Goal: Task Accomplishment & Management: Complete application form

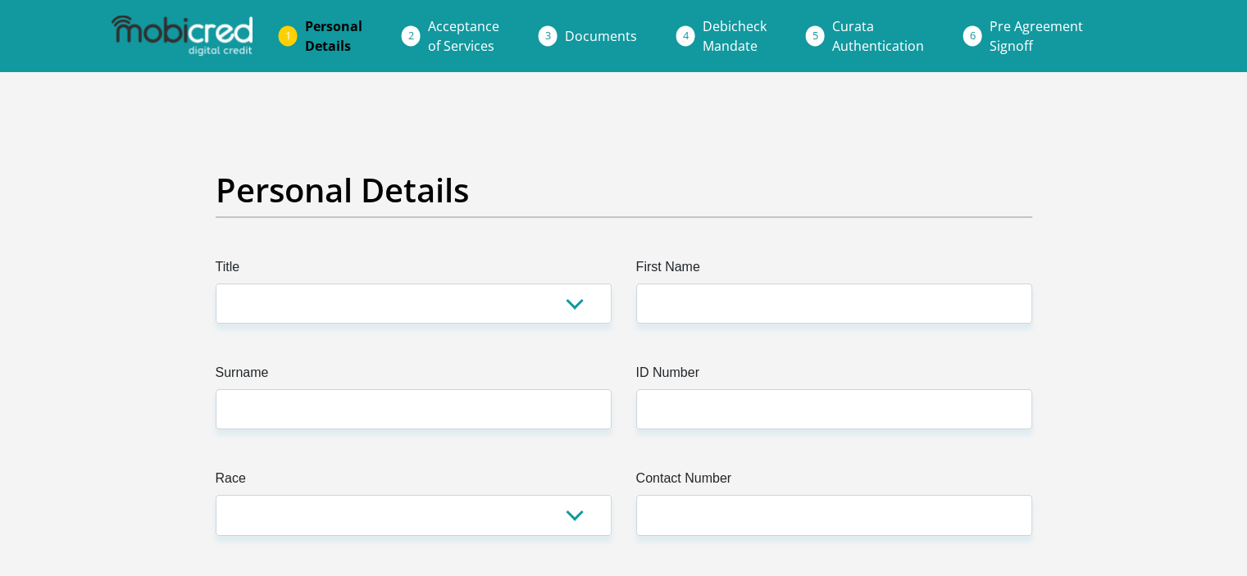
select select "Mr"
click at [216, 284] on select "Mr Ms Mrs Dr [PERSON_NAME]" at bounding box center [414, 304] width 396 height 40
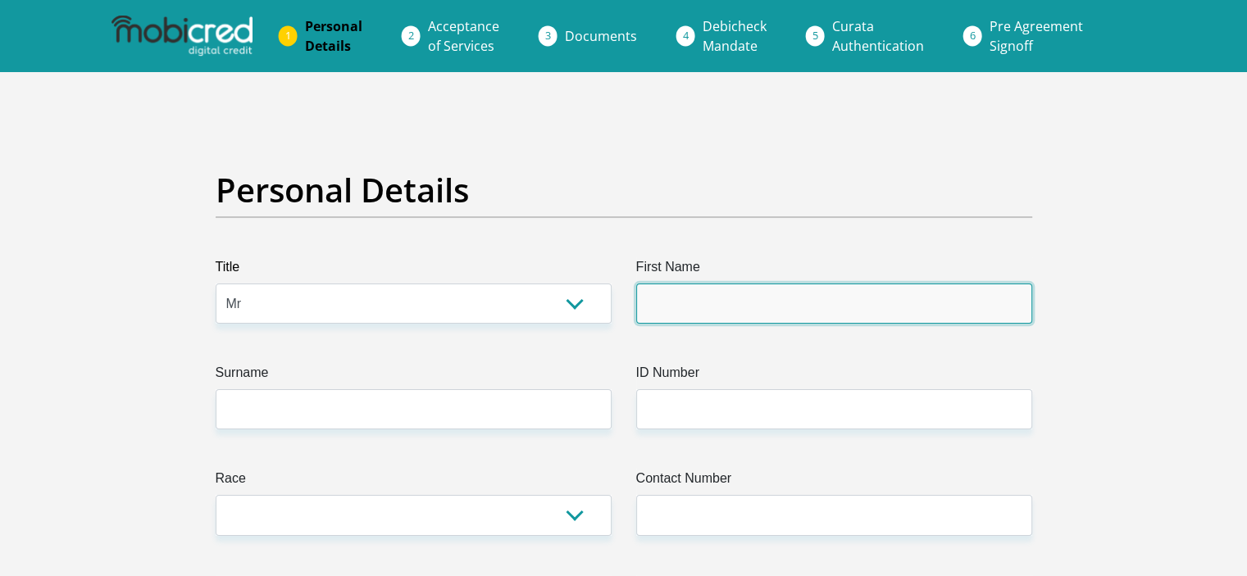
click at [674, 298] on input "First Name" at bounding box center [834, 304] width 396 height 40
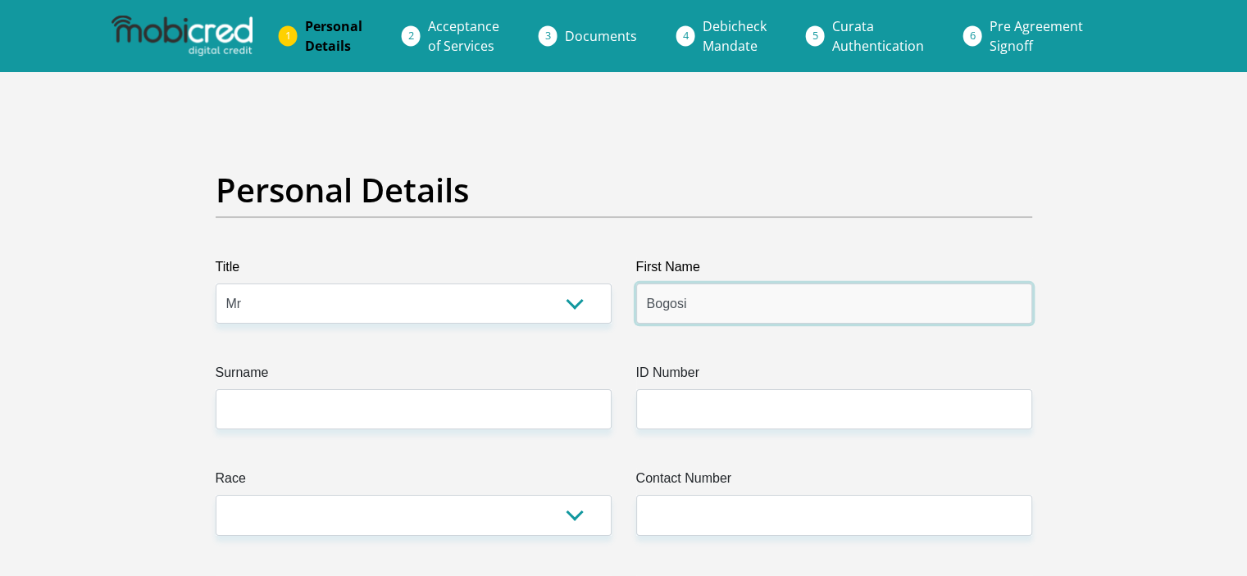
type input "Bogosi"
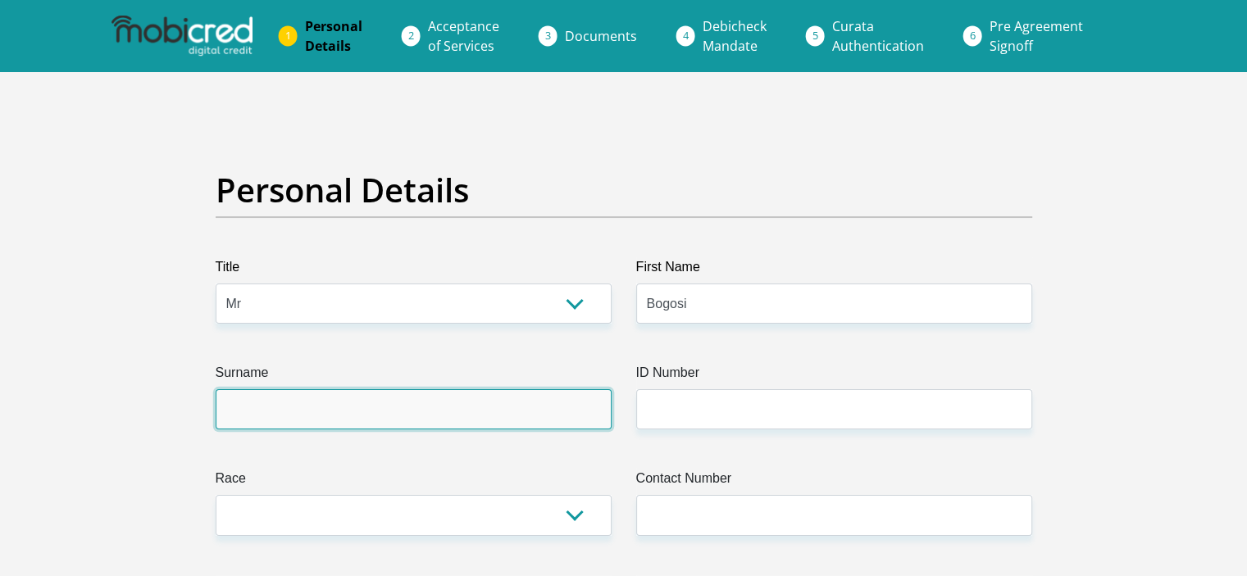
click at [561, 406] on input "Surname" at bounding box center [414, 409] width 396 height 40
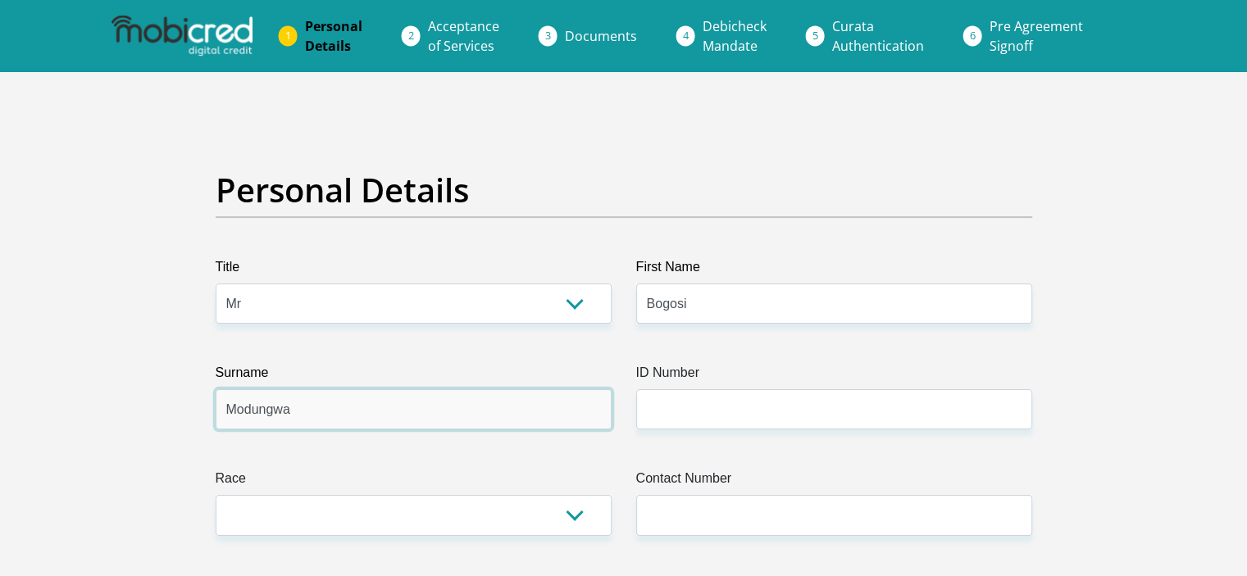
type input "Modungwa"
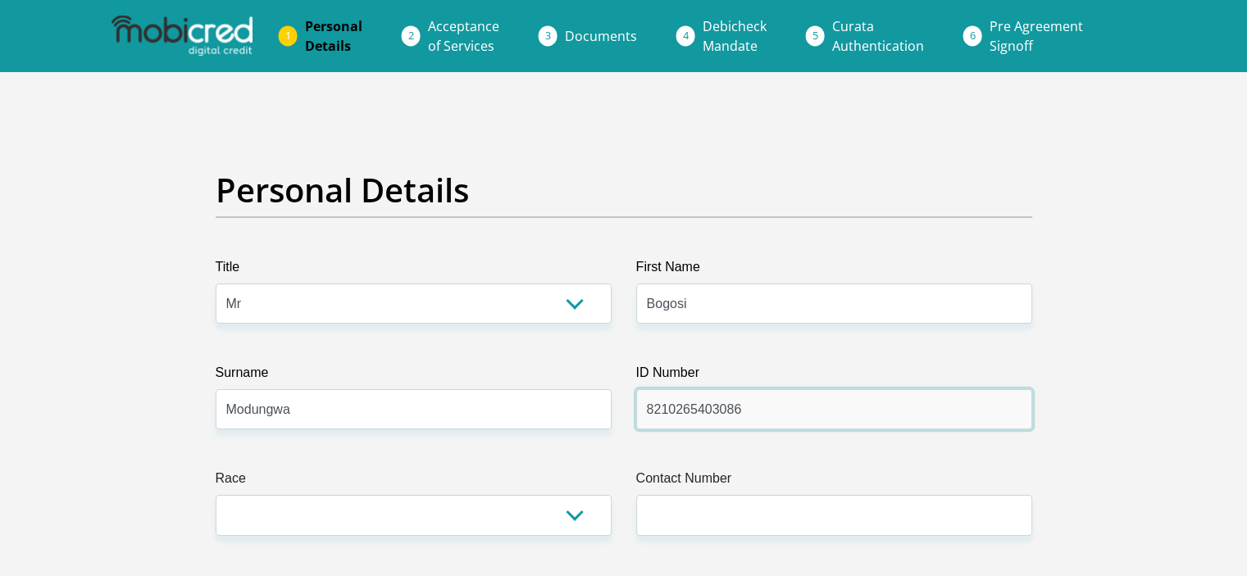
type input "8210265403086"
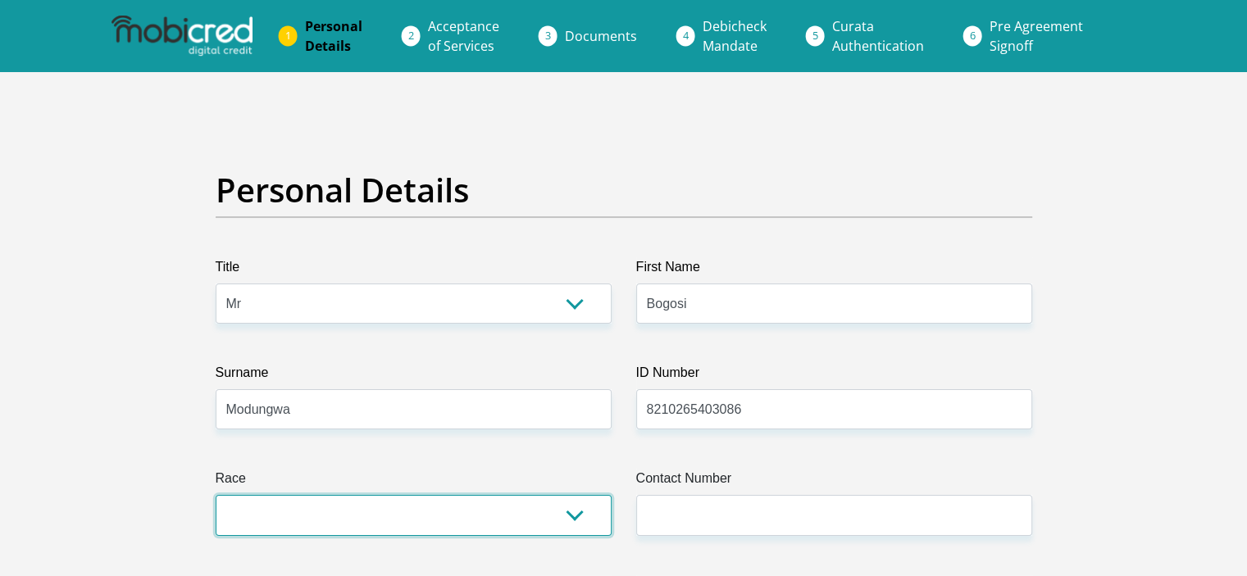
click at [443, 520] on select "Black Coloured Indian White Other" at bounding box center [414, 515] width 396 height 40
select select "1"
click at [216, 495] on select "Black Coloured Indian White Other" at bounding box center [414, 515] width 396 height 40
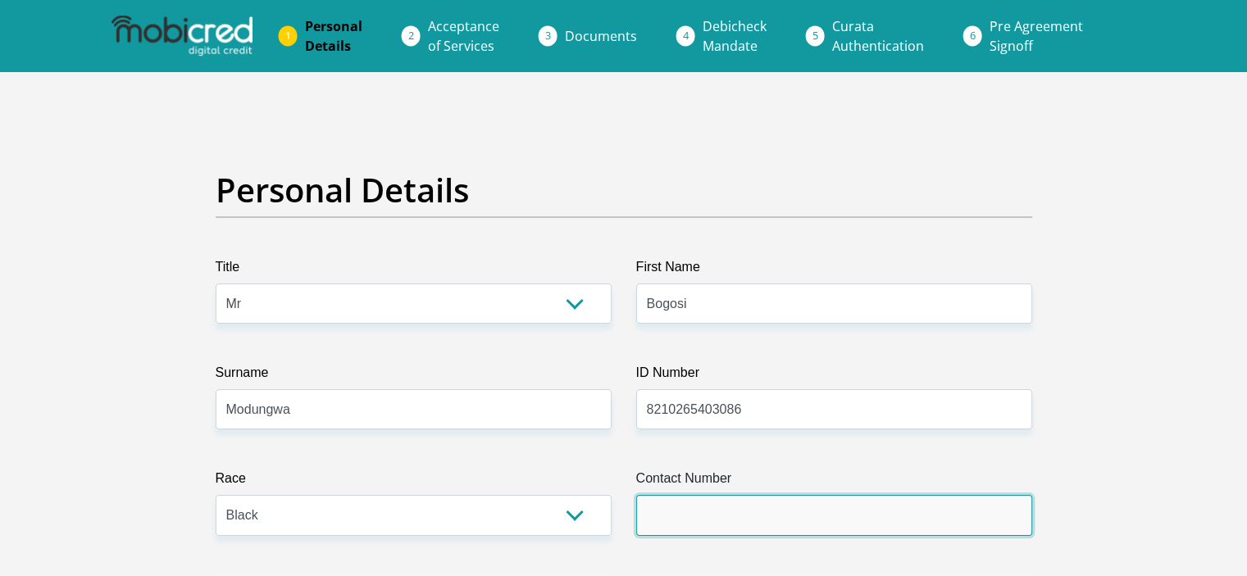
click at [750, 500] on input "Contact Number" at bounding box center [834, 515] width 396 height 40
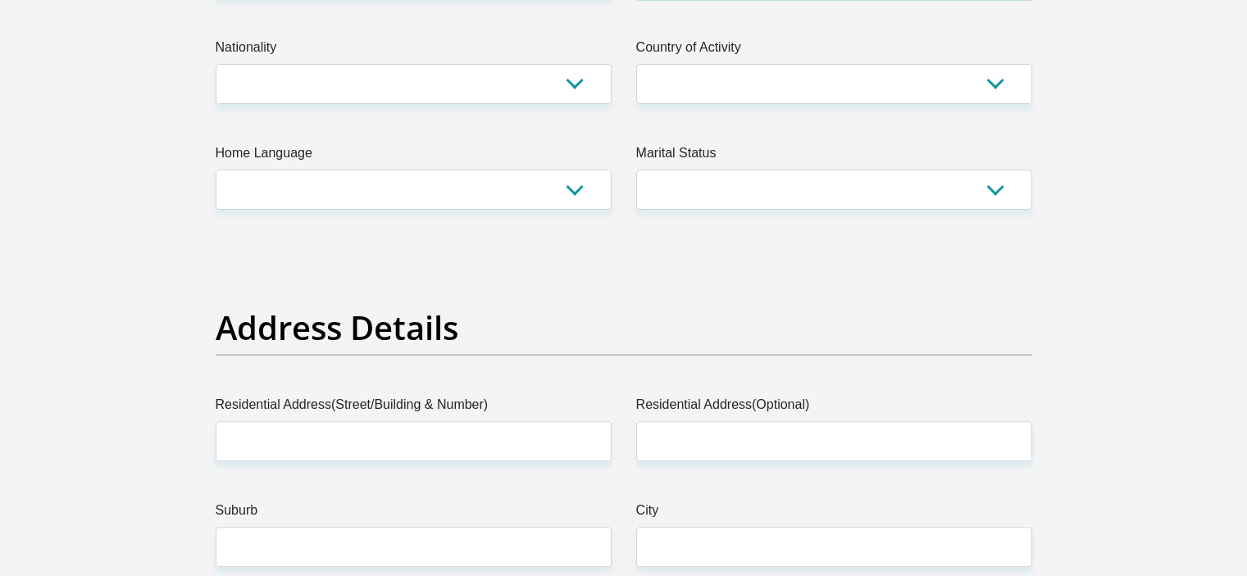
scroll to position [552, 0]
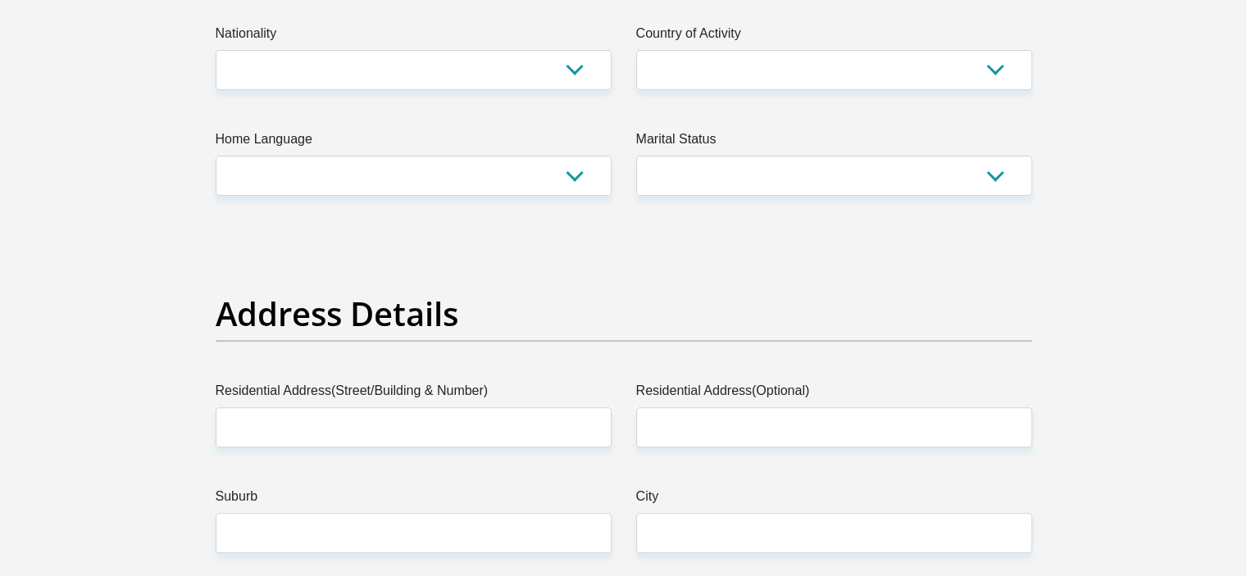
type input "0601513025"
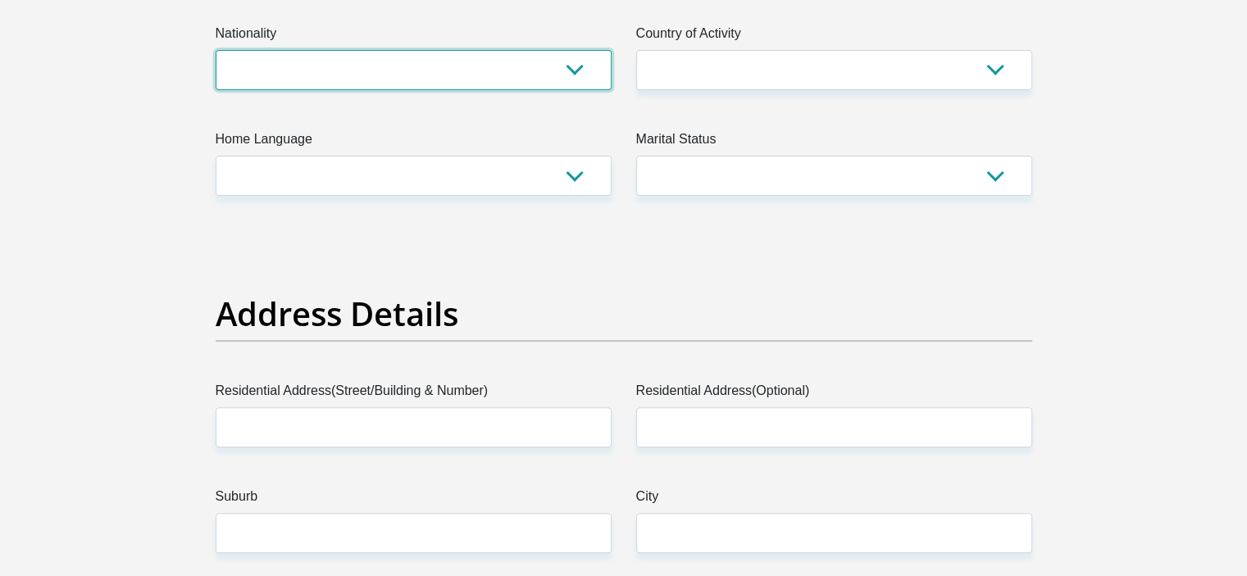
click at [246, 71] on select "[GEOGRAPHIC_DATA] [GEOGRAPHIC_DATA] [GEOGRAPHIC_DATA] [GEOGRAPHIC_DATA] [GEOGRA…" at bounding box center [414, 70] width 396 height 40
select select "ZAF"
click at [216, 50] on select "[GEOGRAPHIC_DATA] [GEOGRAPHIC_DATA] [GEOGRAPHIC_DATA] [GEOGRAPHIC_DATA] [GEOGRA…" at bounding box center [414, 70] width 396 height 40
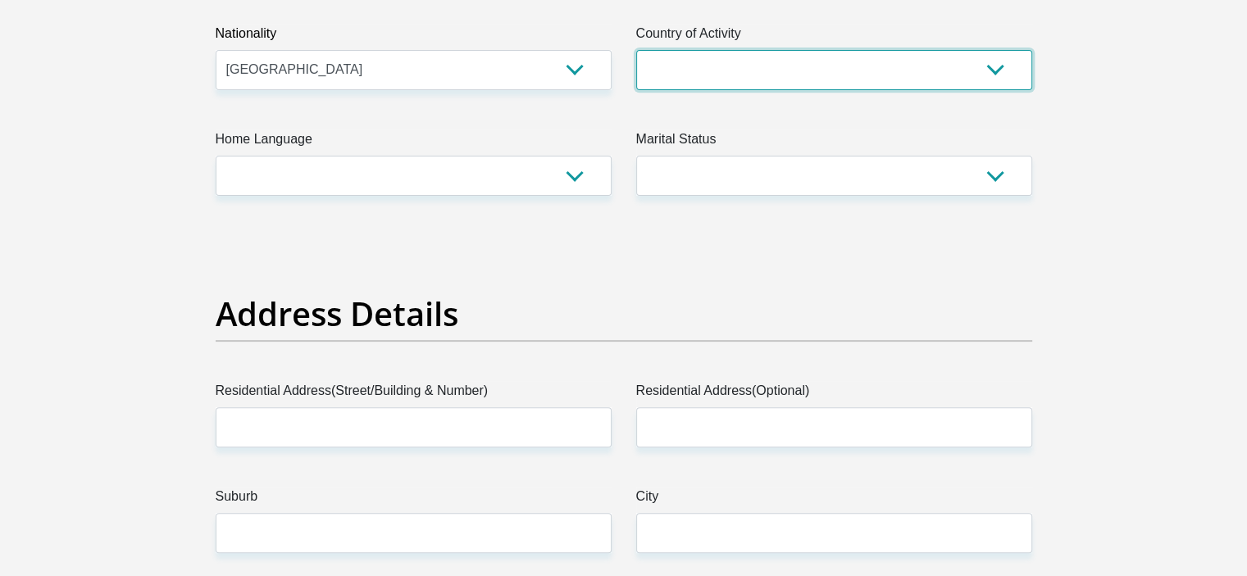
click at [694, 83] on select "[GEOGRAPHIC_DATA] [GEOGRAPHIC_DATA] [GEOGRAPHIC_DATA] [GEOGRAPHIC_DATA] [GEOGRA…" at bounding box center [834, 70] width 396 height 40
select select "ZAF"
click at [636, 50] on select "[GEOGRAPHIC_DATA] [GEOGRAPHIC_DATA] [GEOGRAPHIC_DATA] [GEOGRAPHIC_DATA] [GEOGRA…" at bounding box center [834, 70] width 396 height 40
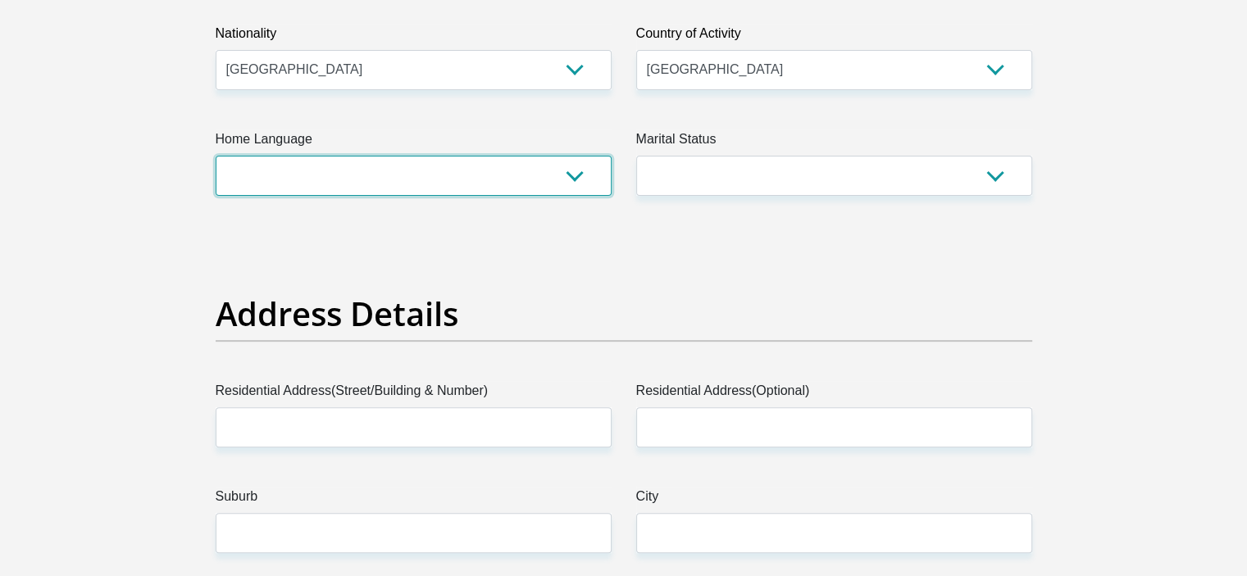
click at [436, 186] on select "Afrikaans English Sepedi South Ndebele Southern Sotho Swati Tsonga Tswana Venda…" at bounding box center [414, 176] width 396 height 40
select select "tsn"
click at [216, 156] on select "Afrikaans English Sepedi South Ndebele Southern Sotho Swati Tsonga Tswana Venda…" at bounding box center [414, 176] width 396 height 40
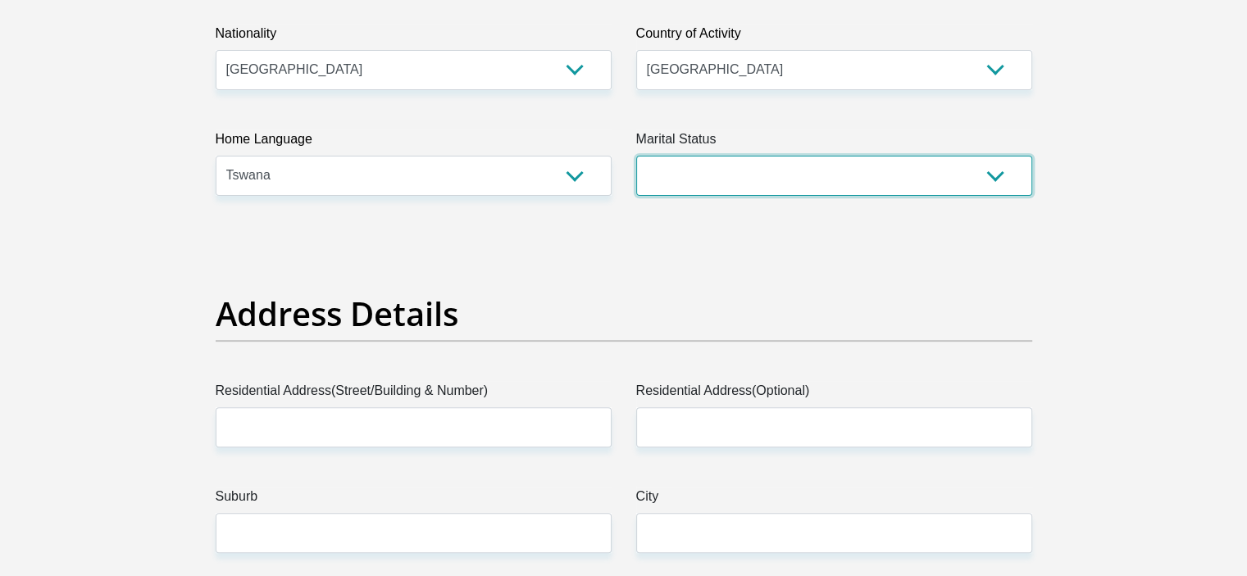
click at [777, 179] on select "Married ANC Single Divorced Widowed Married COP or Customary Law" at bounding box center [834, 176] width 396 height 40
select select "2"
click at [636, 156] on select "Married ANC Single Divorced Widowed Married COP or Customary Law" at bounding box center [834, 176] width 396 height 40
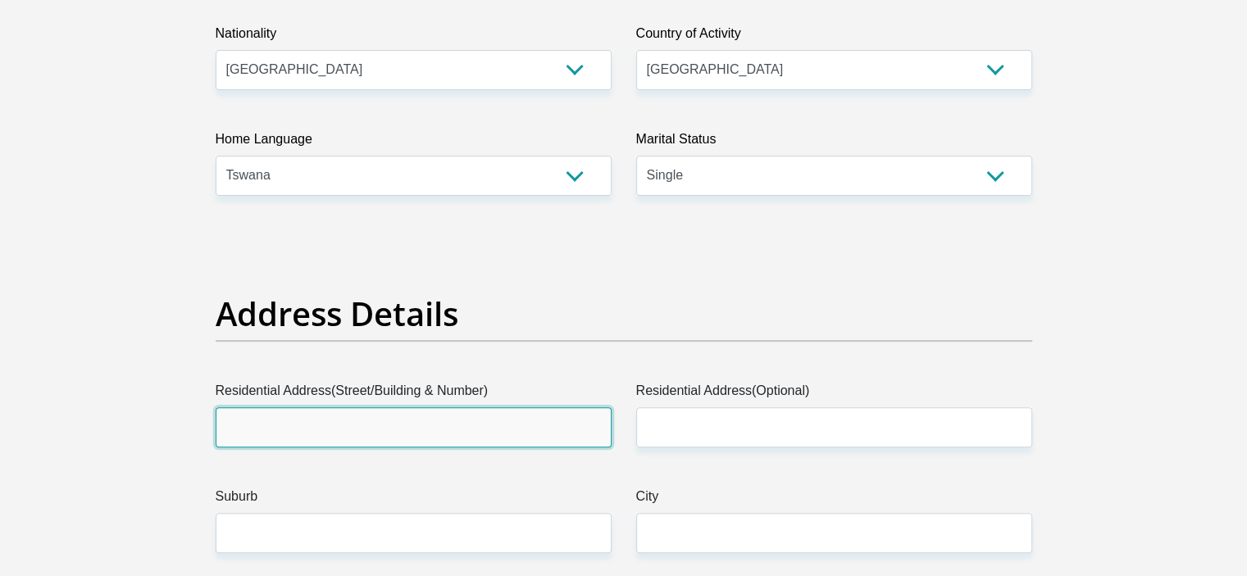
click at [394, 429] on input "Residential Address(Street/Building & Number)" at bounding box center [414, 427] width 396 height 40
type input "10401"
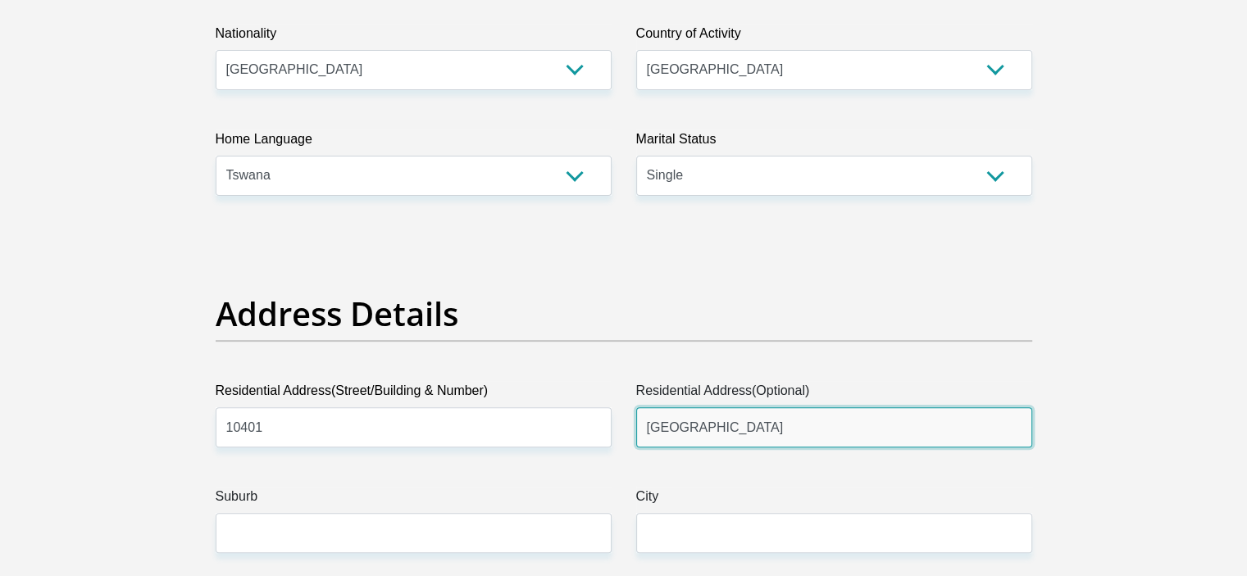
drag, startPoint x: 771, startPoint y: 435, endPoint x: 632, endPoint y: 429, distance: 139.5
click at [632, 429] on div "Residential Address(Optional) [GEOGRAPHIC_DATA]" at bounding box center [834, 414] width 420 height 66
type input "Boss.D Close"
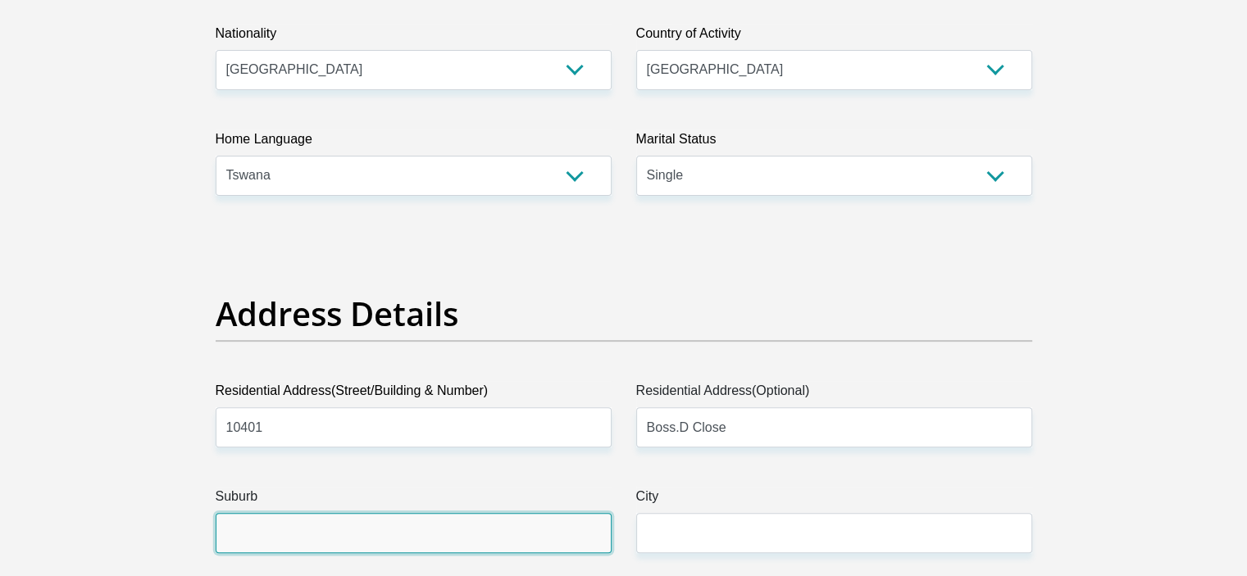
click at [443, 516] on input "Suburb" at bounding box center [414, 533] width 396 height 40
type input "M"
type input "[GEOGRAPHIC_DATA]"
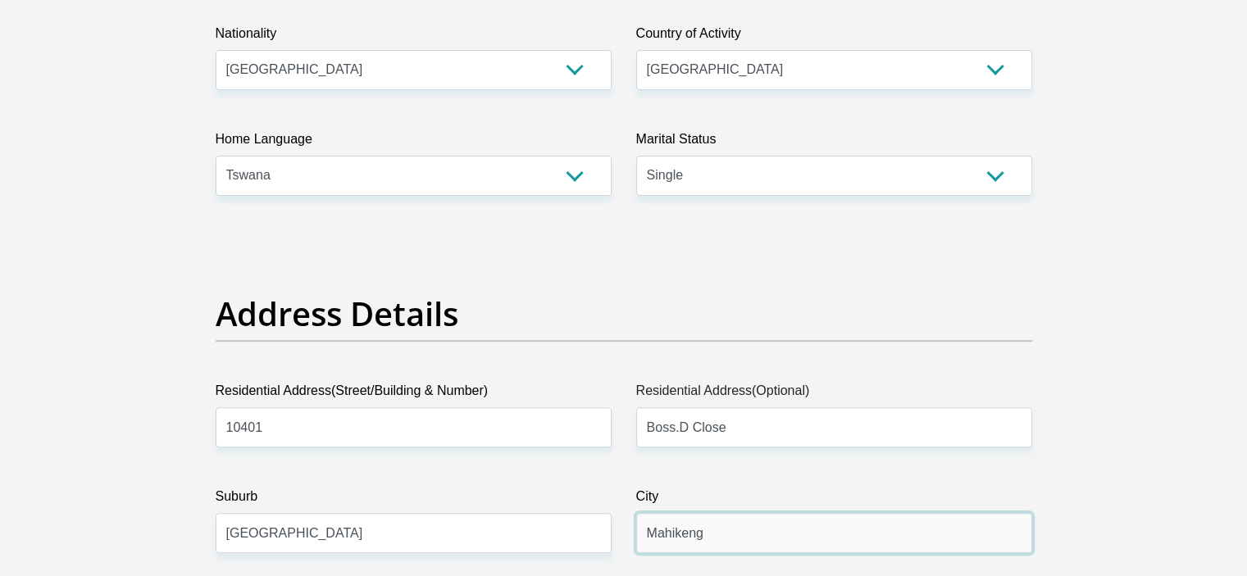
type input "Mahikeng"
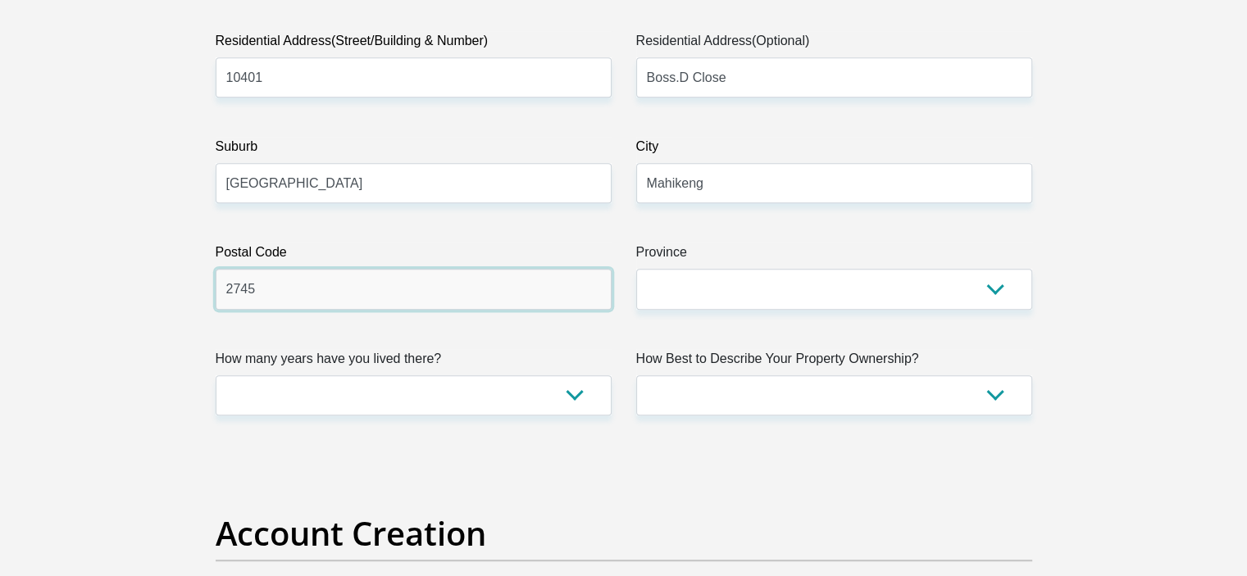
type input "2745"
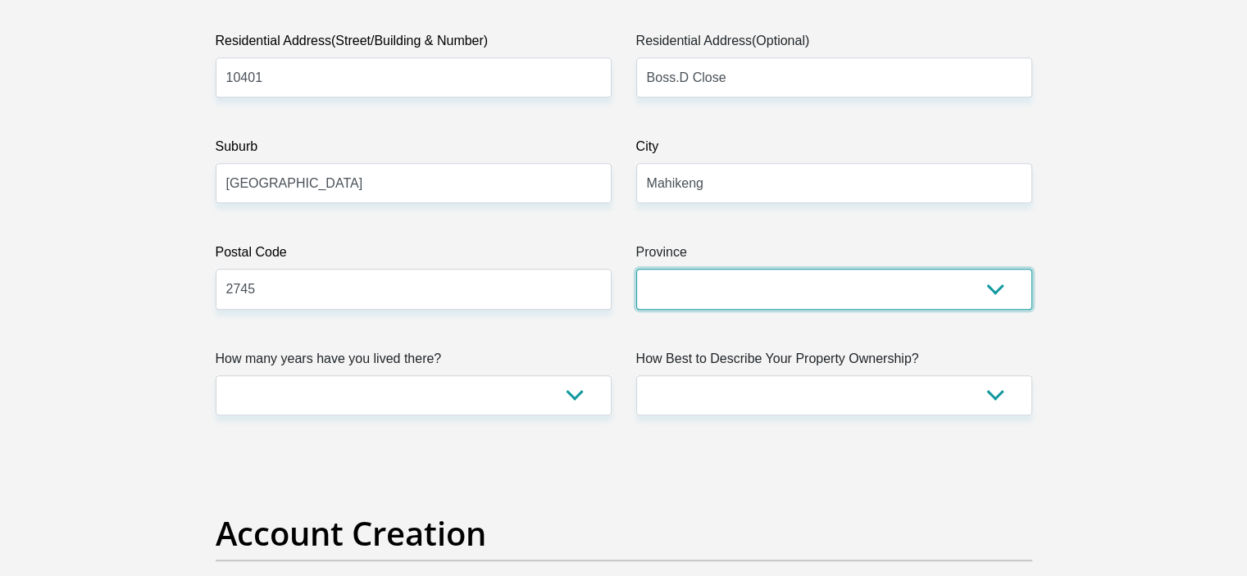
select select "[GEOGRAPHIC_DATA]"
click at [636, 269] on select "Eastern Cape Free State [GEOGRAPHIC_DATA] [GEOGRAPHIC_DATA][DATE] [GEOGRAPHIC_D…" at bounding box center [834, 289] width 396 height 40
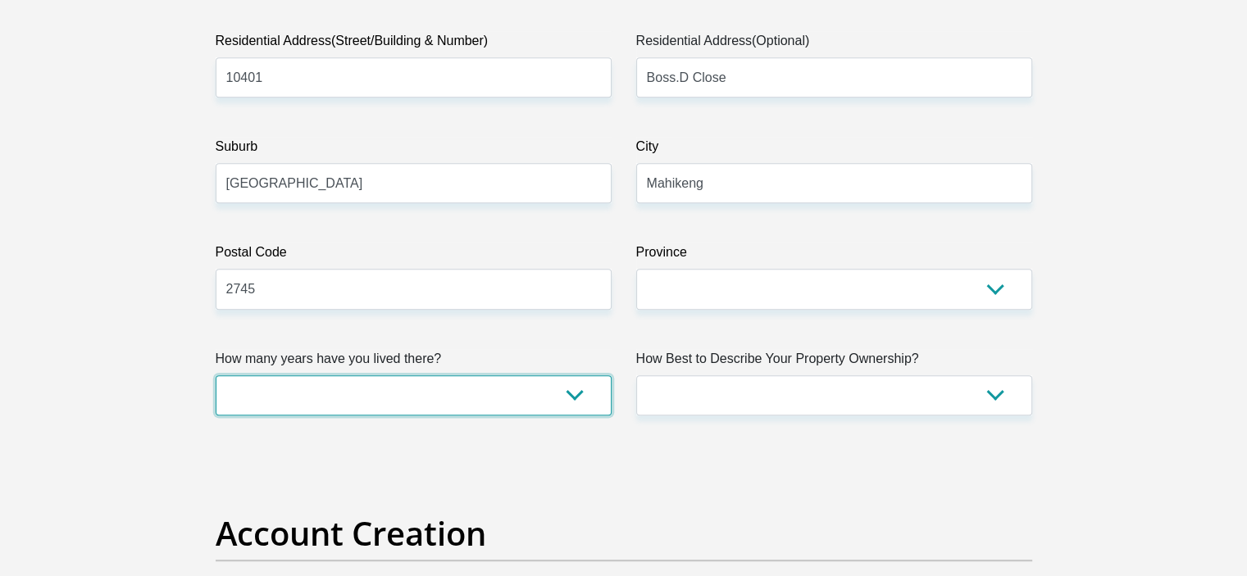
select select "5"
click at [216, 375] on select "less than 1 year 1-3 years 3-5 years 5+ years" at bounding box center [414, 395] width 396 height 40
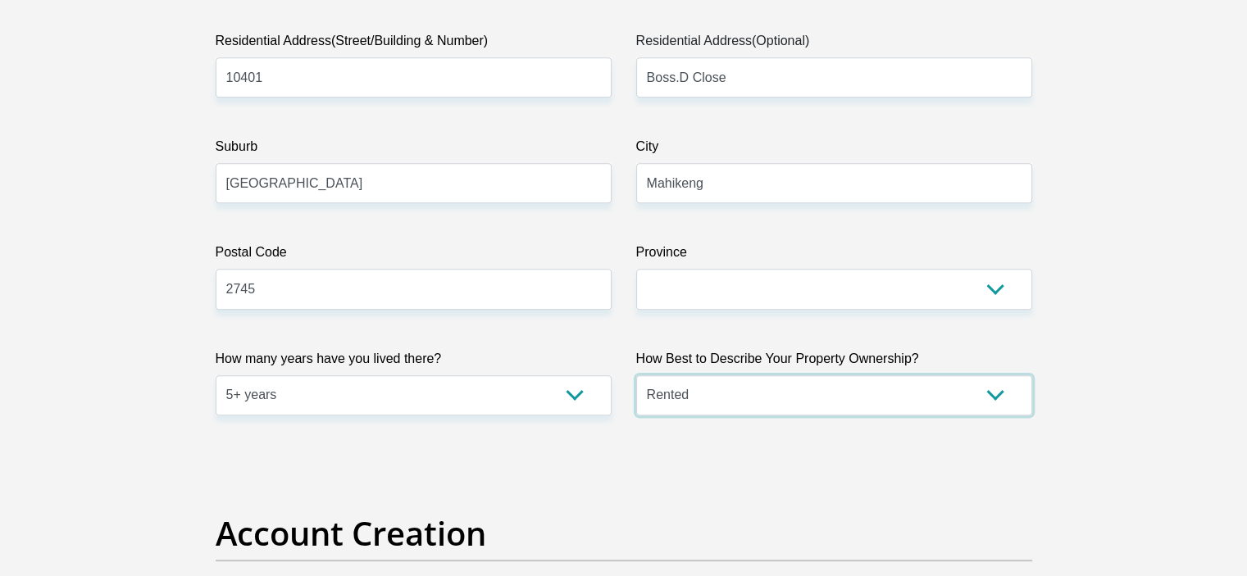
select select "Owned"
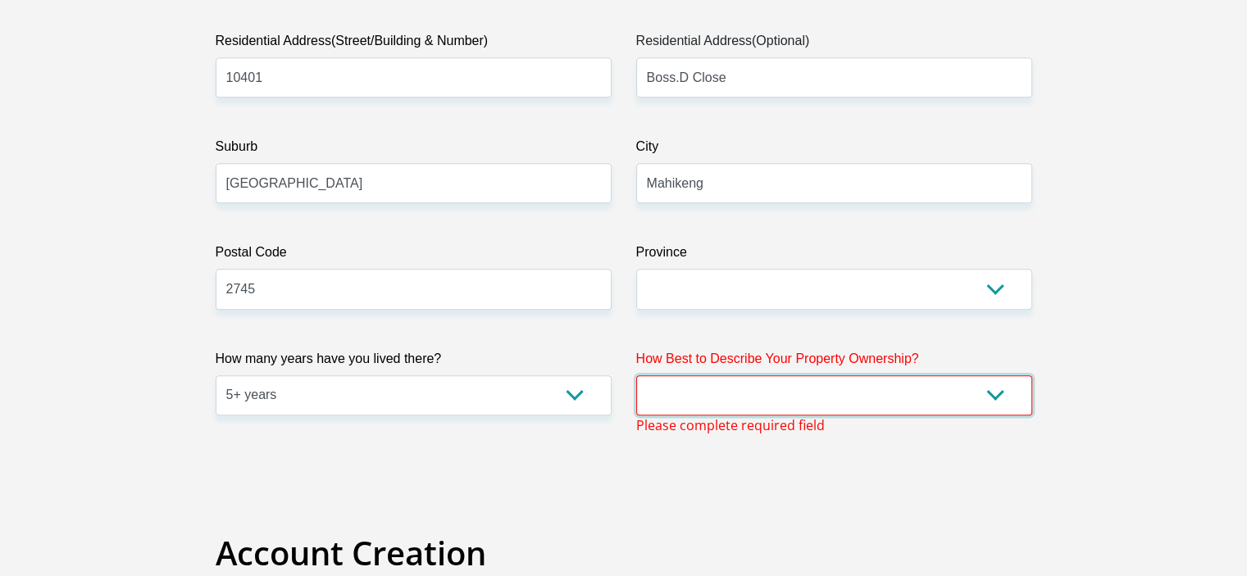
select select "Owned"
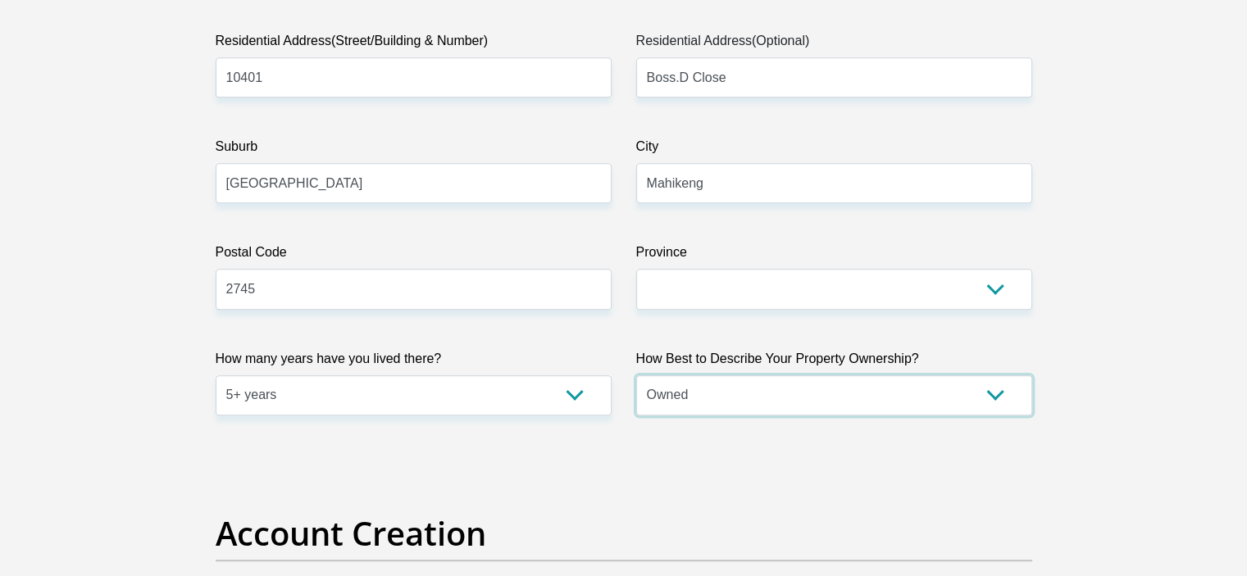
click at [636, 375] on select "Owned Rented Family Owned Company Dwelling" at bounding box center [834, 395] width 396 height 40
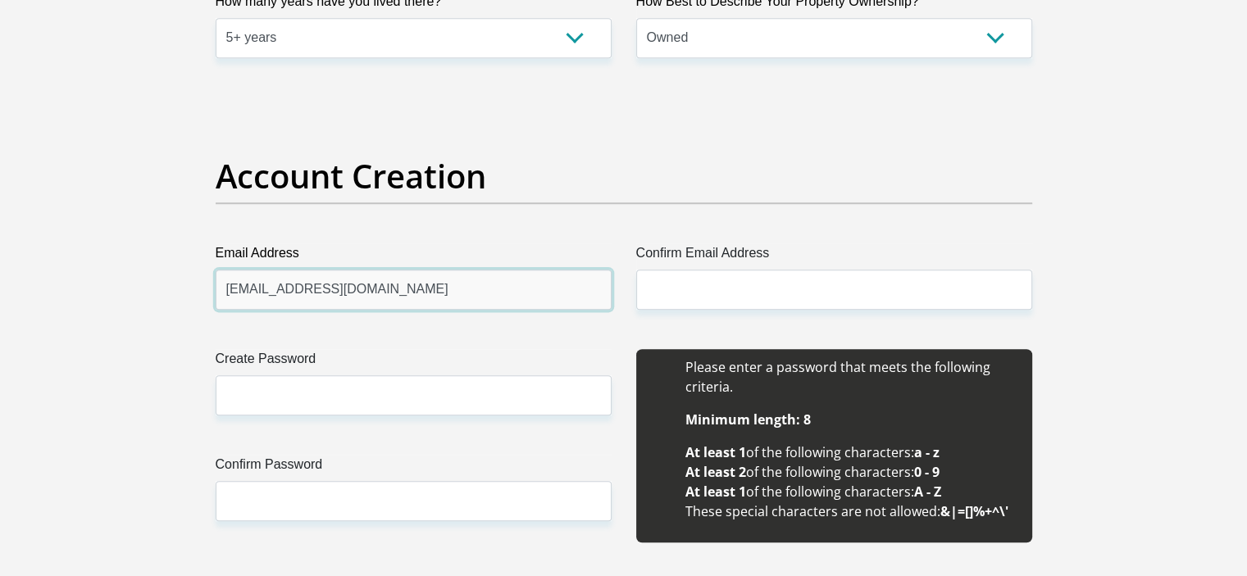
type input "[EMAIL_ADDRESS][DOMAIN_NAME]"
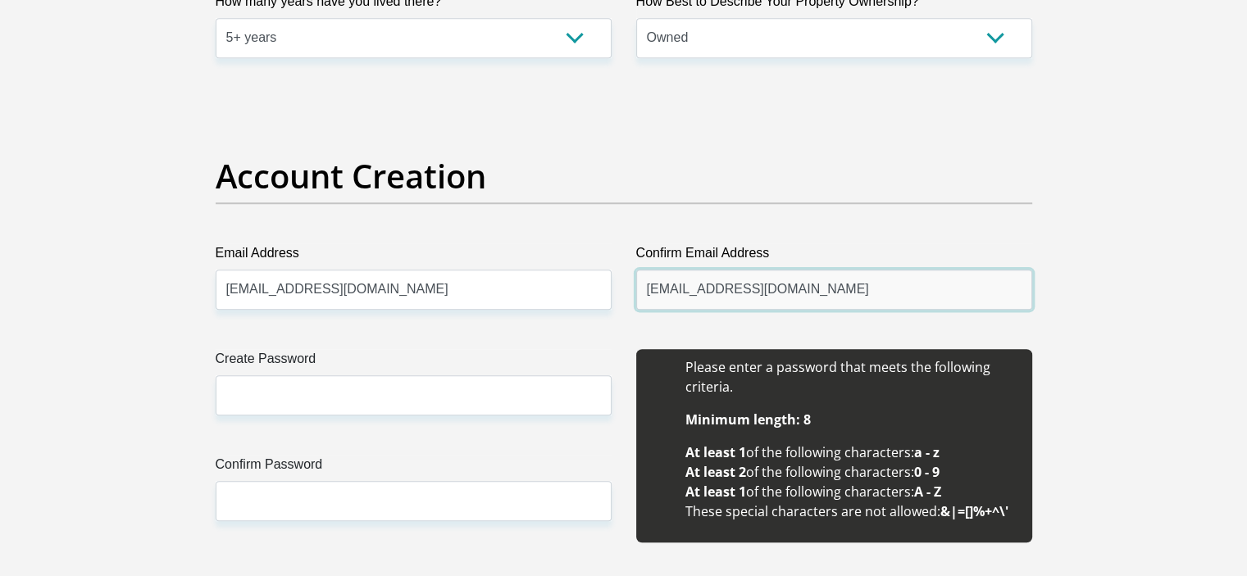
type input "[EMAIL_ADDRESS][DOMAIN_NAME]"
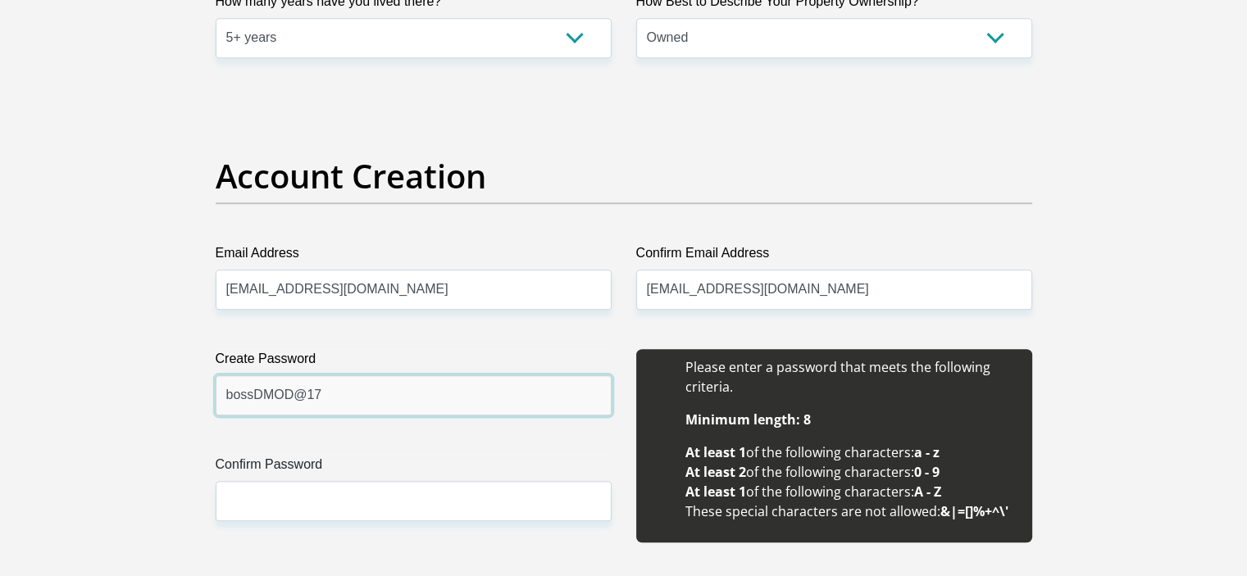
type input "bossDMOD@17"
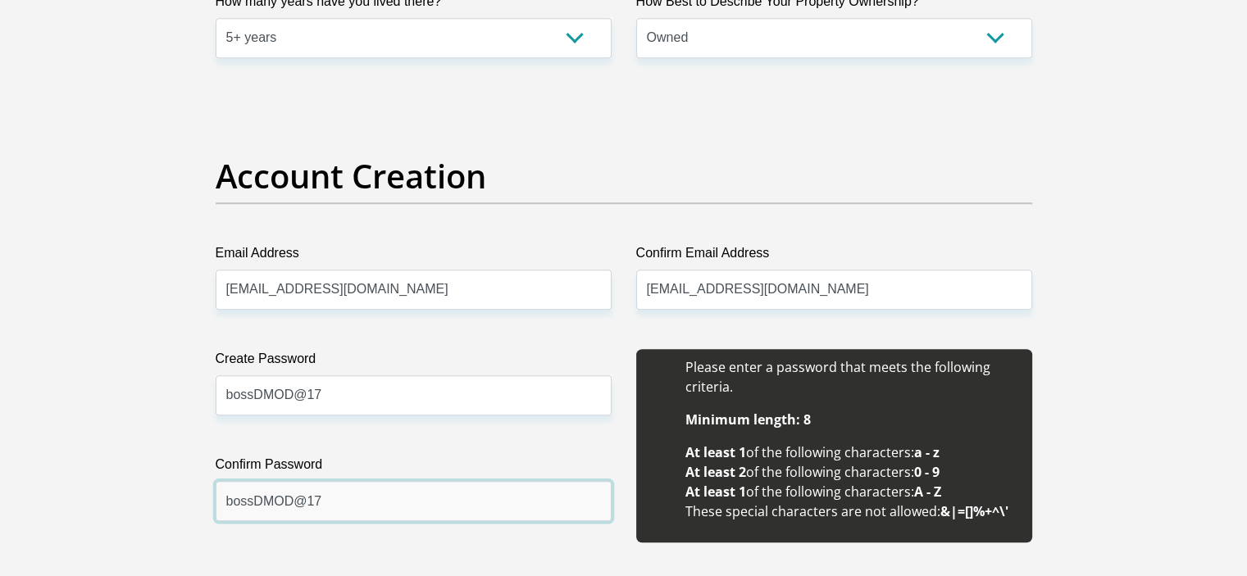
type input "bossDMOD@17"
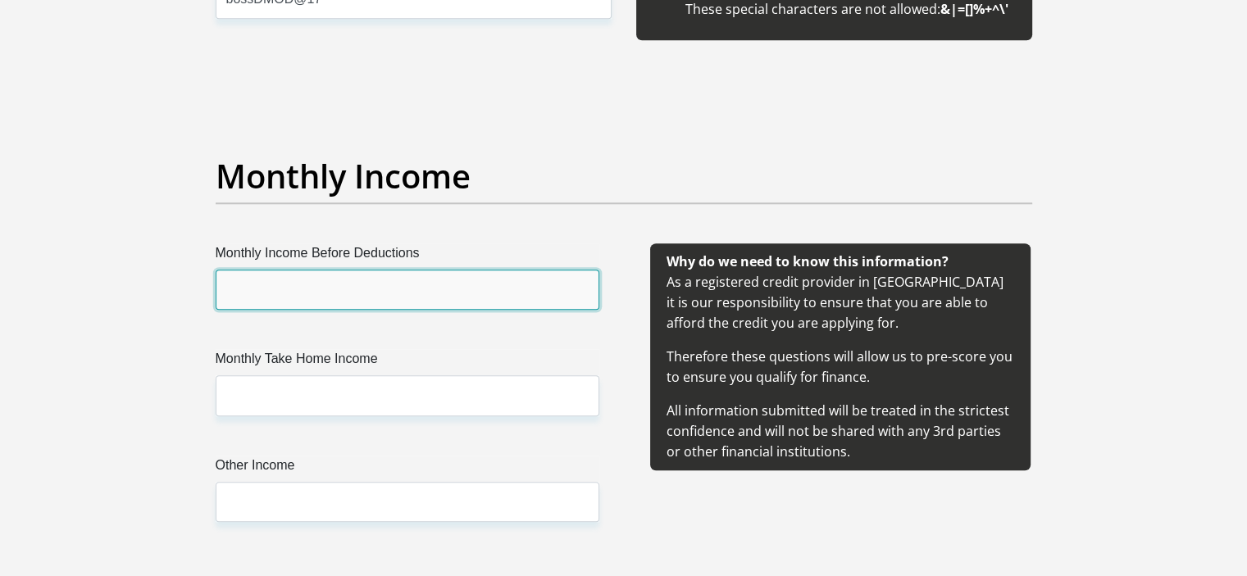
type input "3"
type input "5000"
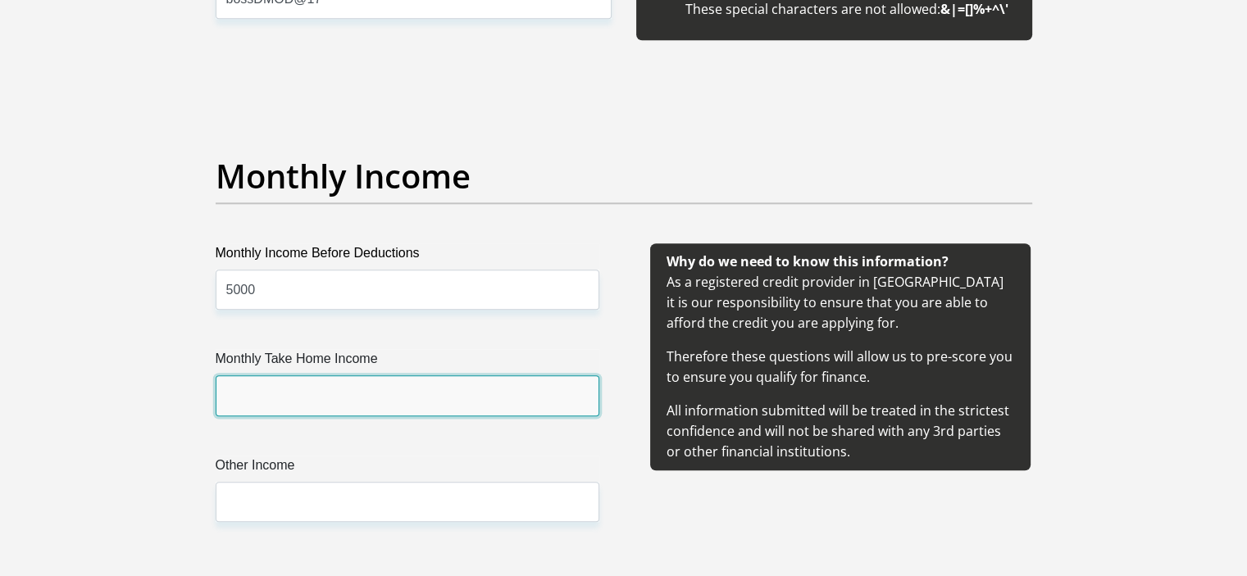
click at [338, 396] on input "Monthly Take Home Income" at bounding box center [408, 395] width 384 height 40
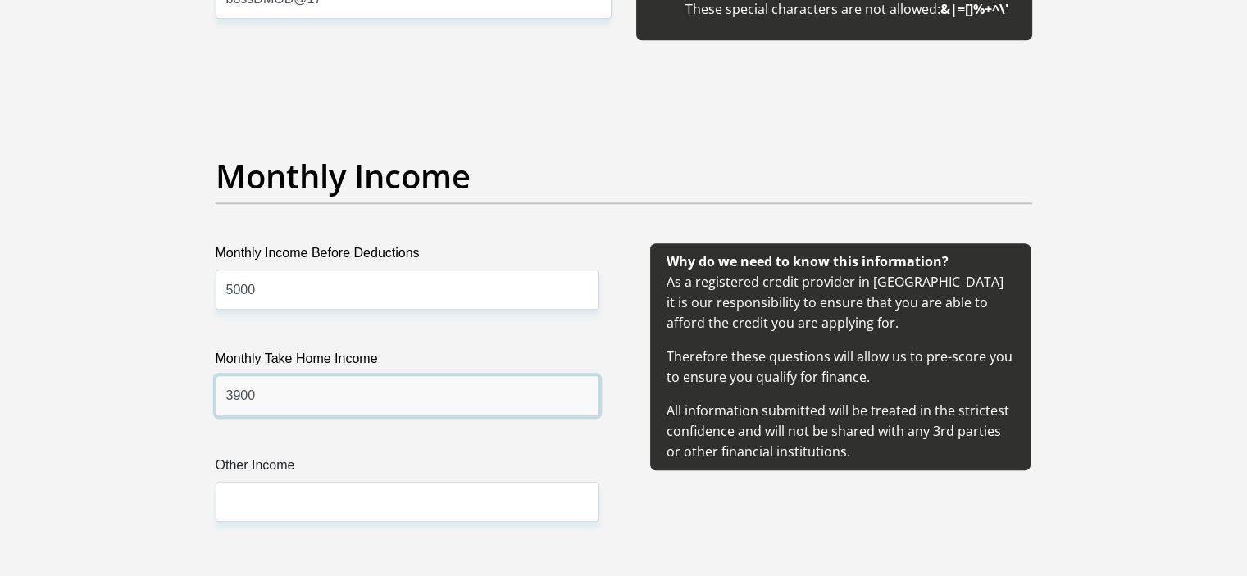
type input "3900"
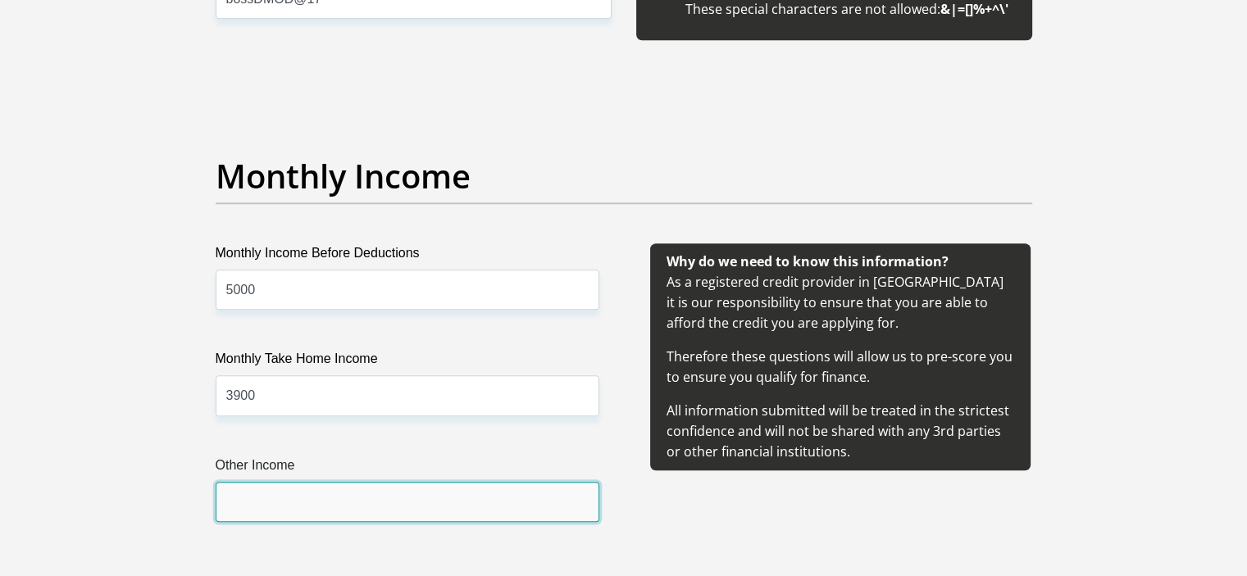
click at [341, 502] on input "Other Income" at bounding box center [408, 502] width 384 height 40
type input "3000"
